Goal: Task Accomplishment & Management: Use online tool/utility

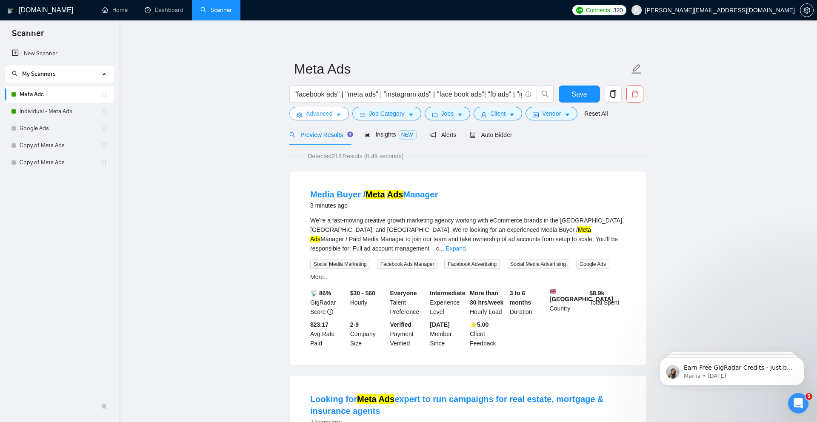
click at [307, 110] on span "Advanced" at bounding box center [319, 113] width 26 height 9
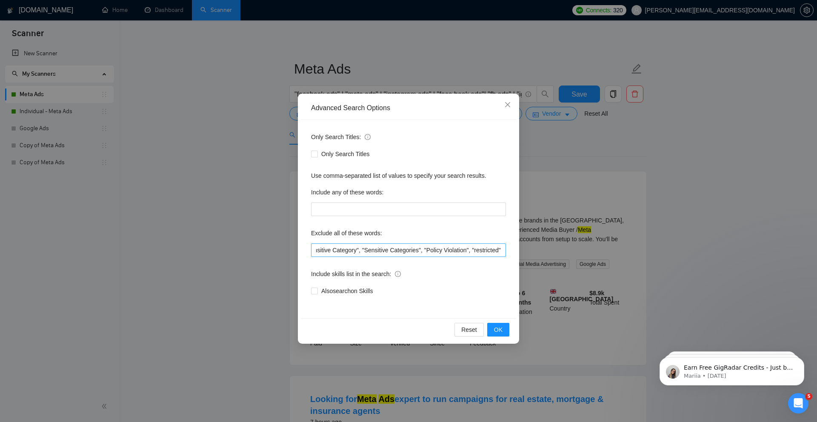
scroll to position [0, 972]
click at [410, 254] on input ""only freelancers", "no agencies", "no agency", "only individuals", "only indiv…" at bounding box center [408, 250] width 195 height 14
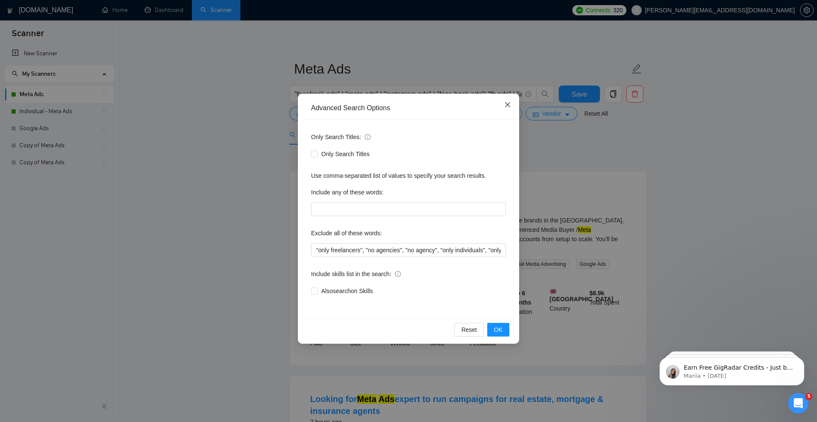
click at [508, 106] on icon "close" at bounding box center [507, 104] width 5 height 5
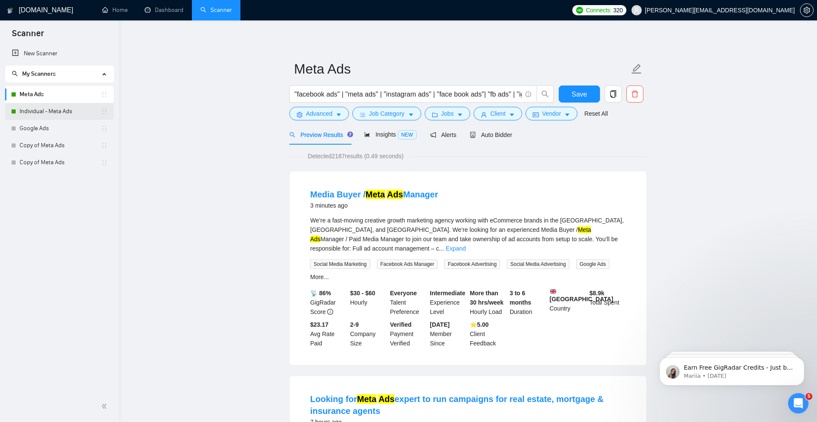
click at [63, 112] on link "Individual - Meta Ads" at bounding box center [60, 111] width 81 height 17
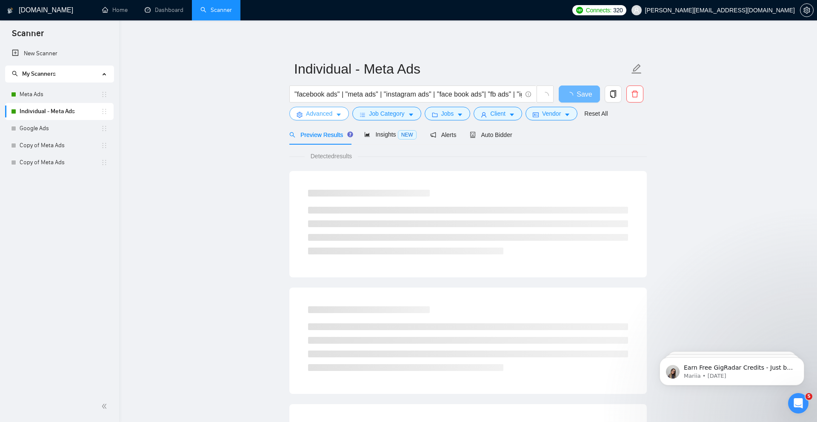
click at [328, 114] on span "Advanced" at bounding box center [319, 113] width 26 height 9
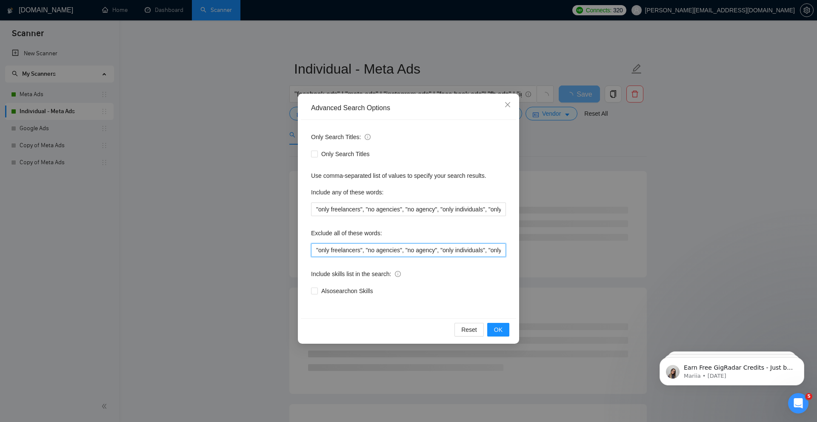
click at [356, 248] on input ""only freelancers", "no agencies", "no agency", "only individuals", "only indiv…" at bounding box center [408, 250] width 195 height 14
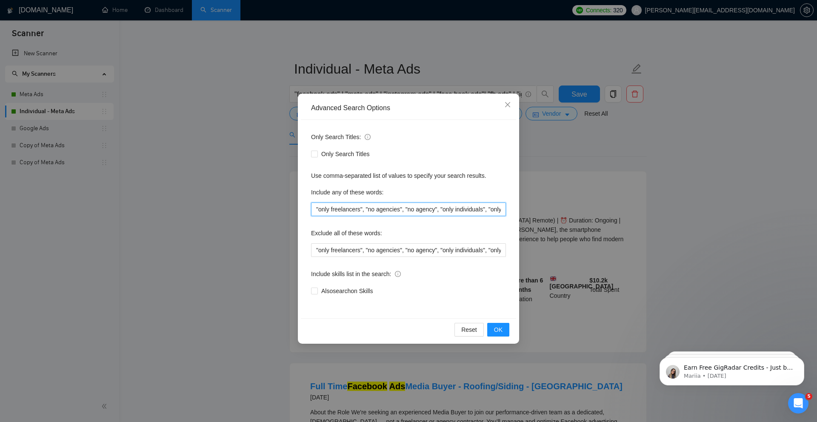
click at [402, 210] on input ""only freelancers", "no agencies", "no agency", "only individuals", "only indiv…" at bounding box center [408, 210] width 195 height 14
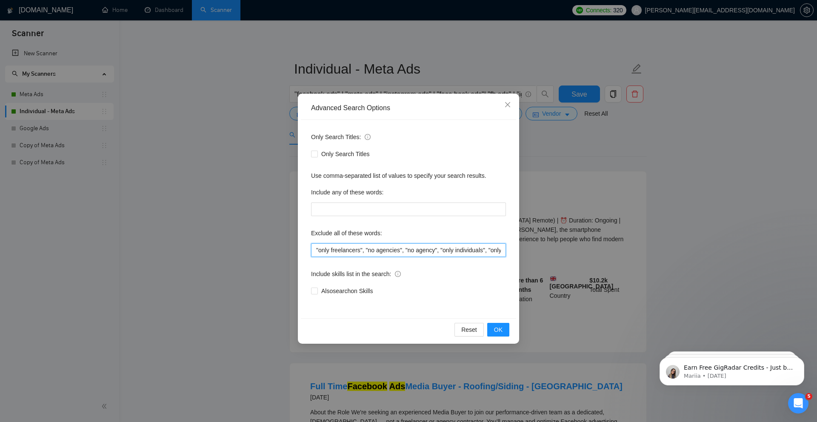
click at [434, 253] on input ""only freelancers", "no agencies", "no agency", "only individuals", "only indiv…" at bounding box center [408, 250] width 195 height 14
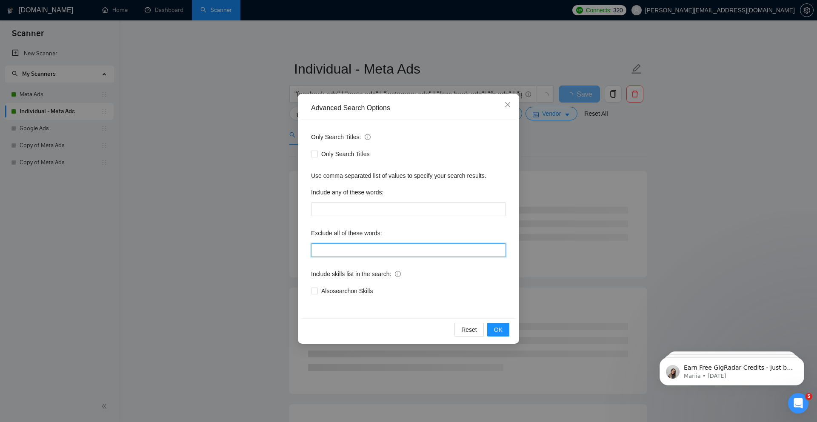
paste input ""only freelancers", "no agencies", "no agency", "only individuals", "only indiv…"
click at [503, 329] on button "OK" at bounding box center [498, 330] width 22 height 14
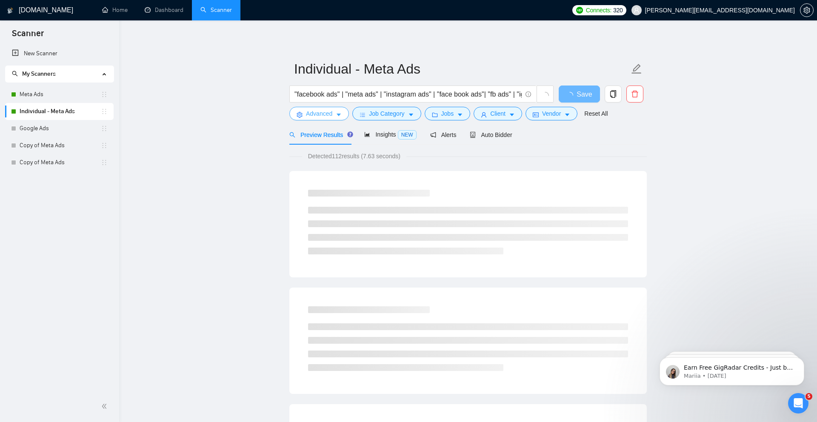
click at [318, 116] on span "Advanced" at bounding box center [319, 113] width 26 height 9
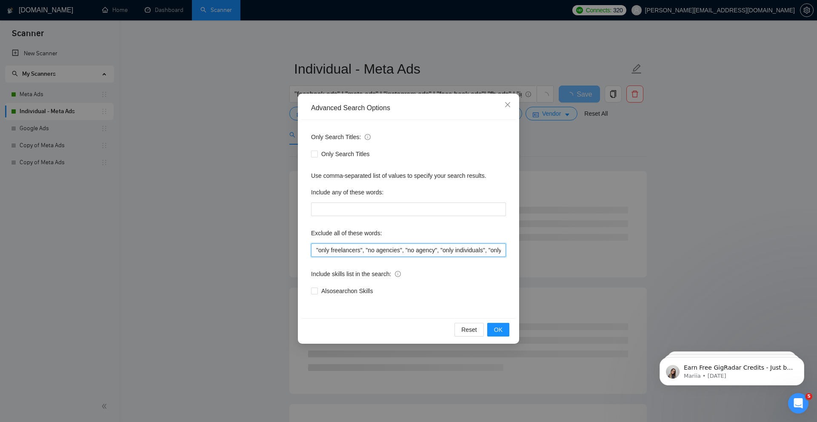
click at [363, 249] on input ""only freelancers", "no agencies", "no agency", "only individuals", "only indiv…" at bounding box center [408, 250] width 195 height 14
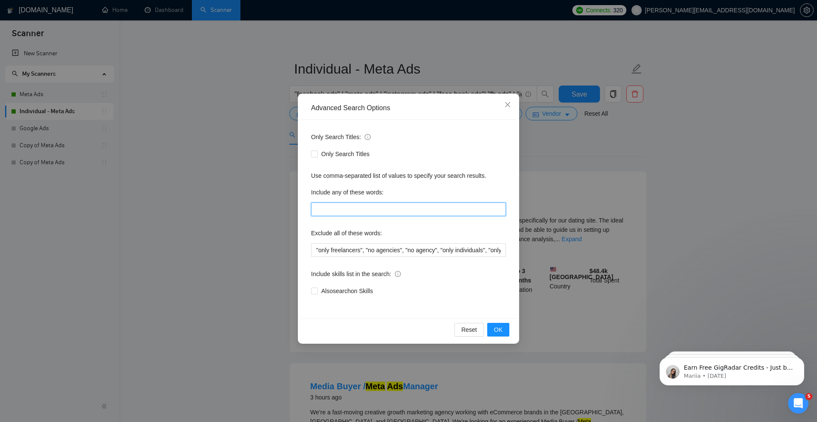
click at [388, 204] on input "text" at bounding box center [408, 210] width 195 height 14
click at [483, 261] on div "Only Search Titles: Only Search Titles Use comma-separated list of values to sp…" at bounding box center [408, 219] width 215 height 198
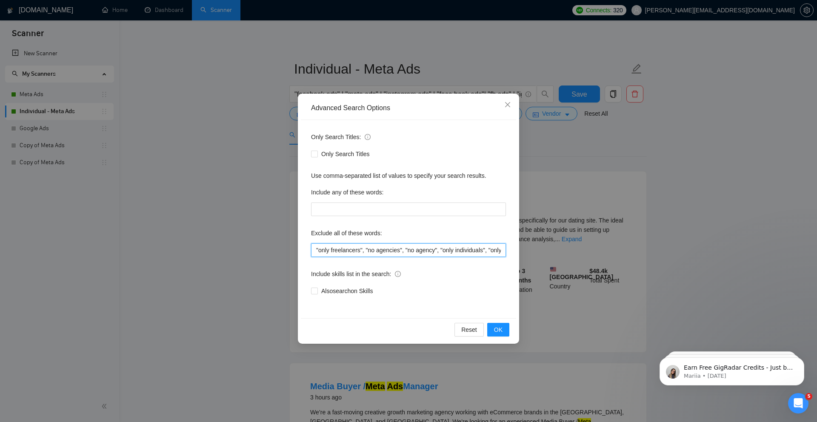
click at [411, 251] on input ""only freelancers", "no agencies", "no agency", "only individuals", "only indiv…" at bounding box center [408, 250] width 195 height 14
click at [444, 254] on input ""only freelancers", "no agencies", "no agency", "only individuals", "only indiv…" at bounding box center [408, 250] width 195 height 14
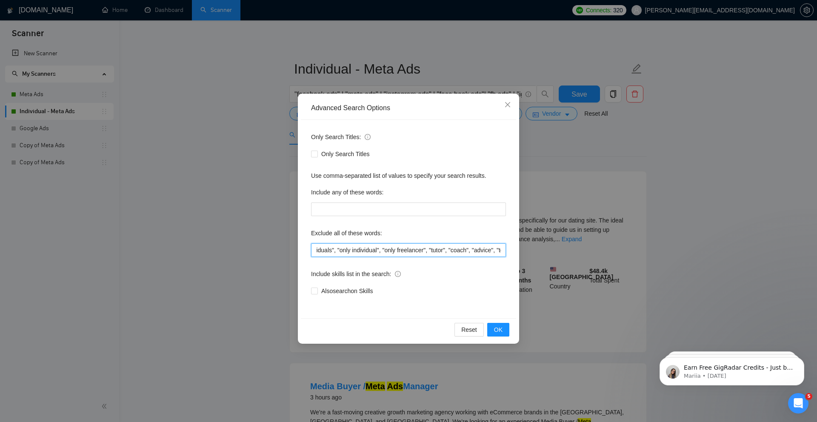
click at [440, 249] on input ""only freelancers", "no agencies", "no agency", "only individuals", "only indiv…" at bounding box center [408, 250] width 195 height 14
type input ""tutor", "coach", "advice", "teach me", "agencies not to apply", "freelancers o…"
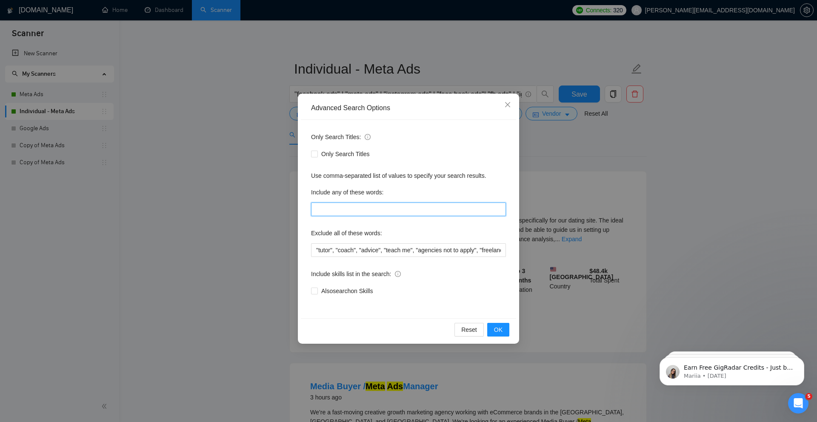
click at [417, 209] on input "text" at bounding box center [408, 210] width 195 height 14
paste input ""only freelancers", "no agencies", "no agency", "only individuals", "only indiv…"
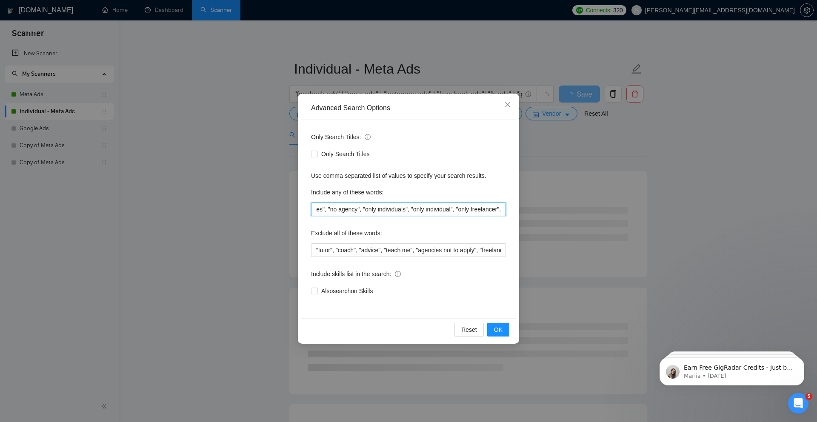
click at [375, 211] on input ""only freelancers", "no agencies", "no agency", "only individuals", "only indiv…" at bounding box center [408, 210] width 195 height 14
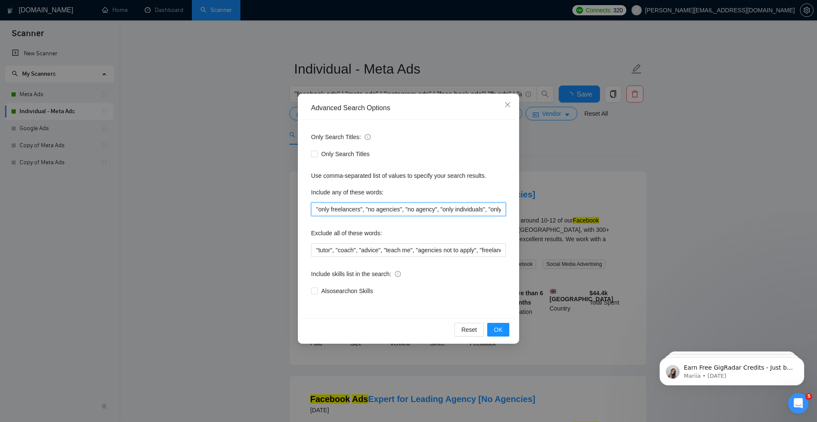
type input ""only freelancers", "no agencies", "no agency", "only individuals", "only indiv…"
click at [346, 242] on div "Exclude all of these words:" at bounding box center [408, 234] width 195 height 17
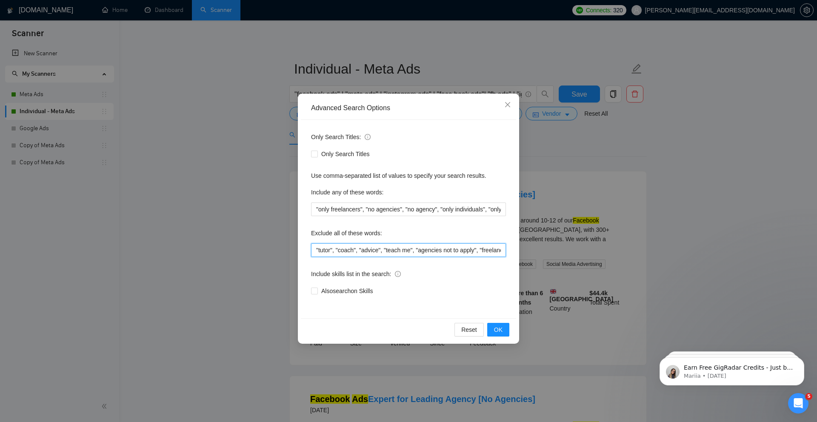
click at [329, 251] on input ""tutor", "coach", "advice", "teach me", "agencies not to apply", "freelancers o…" at bounding box center [408, 250] width 195 height 14
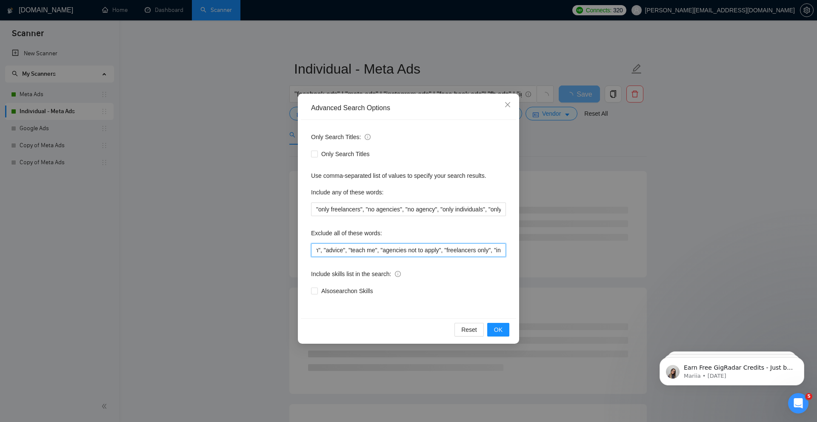
scroll to position [0, 40]
click at [379, 251] on input ""tutor", "coach", "advice", "teach me", "agencies not to apply", "freelancers o…" at bounding box center [408, 250] width 195 height 14
click at [382, 251] on input ""tutor", "coach", "advice", "teach me", "agencies not to apply", "freelancers o…" at bounding box center [408, 250] width 195 height 14
type input ""tutor", "coach", "advice", "teach me", "google", "GHL Appointment Setter", "GH…"
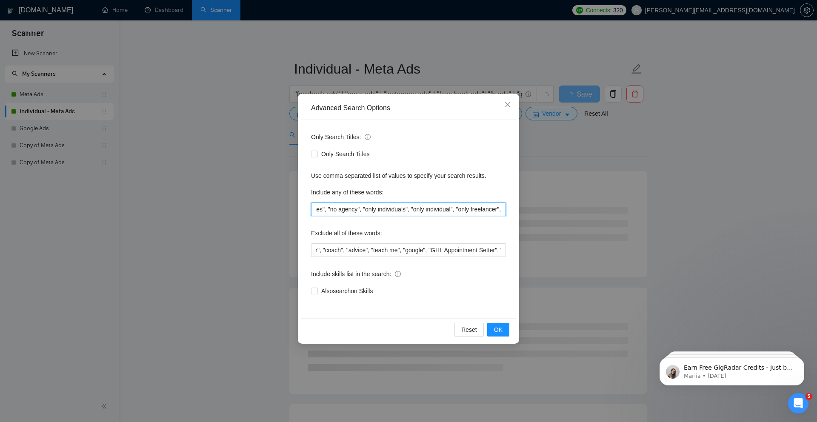
click at [504, 211] on input ""only freelancers", "no agencies", "no agency", "only individuals", "only indiv…" at bounding box center [408, 210] width 195 height 14
paste input ""agencies not to apply", "freelancers only", "independent contractors only","
type input ""only freelancers", "no agencies", "no agency", "only individuals", "only indiv…"
click at [497, 325] on span "OK" at bounding box center [498, 329] width 9 height 9
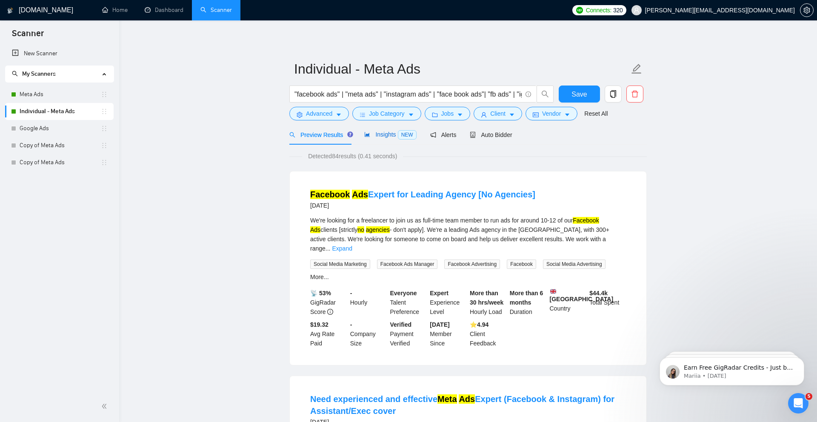
click at [383, 135] on span "Insights NEW" at bounding box center [390, 134] width 52 height 7
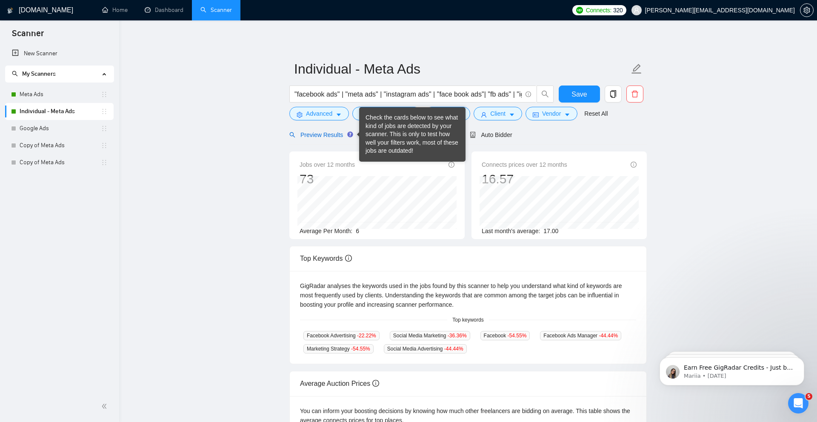
click at [341, 134] on span "Preview Results" at bounding box center [319, 134] width 61 height 7
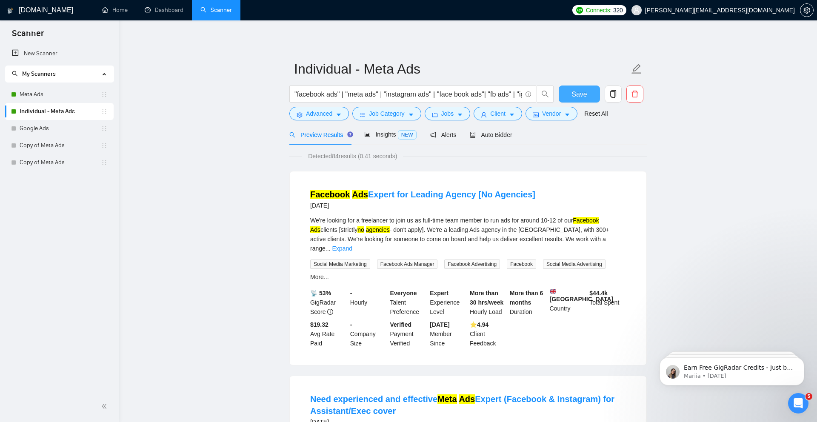
click at [580, 93] on span "Save" at bounding box center [578, 94] width 15 height 11
